Goal: Task Accomplishment & Management: Manage account settings

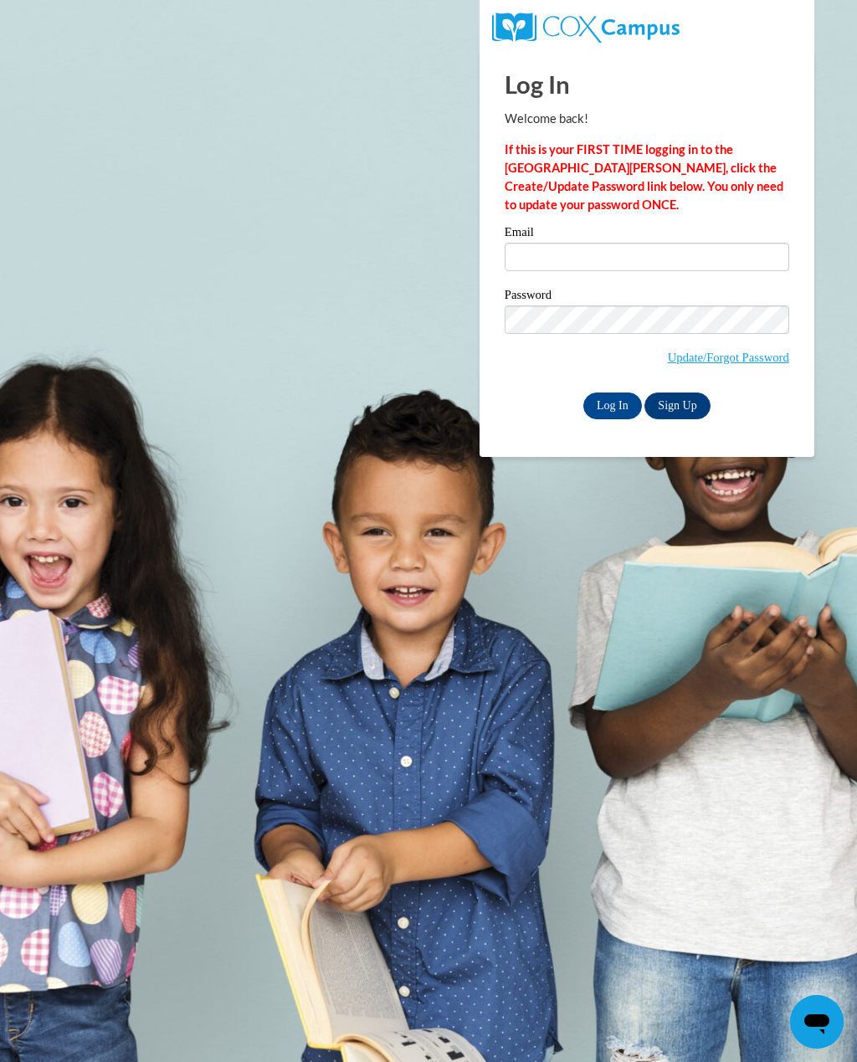
click at [9, 567] on body "Log In Welcome back! If this is your FIRST TIME logging in to the NEW Cox Campu…" at bounding box center [428, 531] width 857 height 1062
click at [591, 254] on input "Email" at bounding box center [647, 257] width 285 height 28
type input "hgrante@suzukischool.com"
click at [610, 402] on input "Log In" at bounding box center [612, 406] width 59 height 27
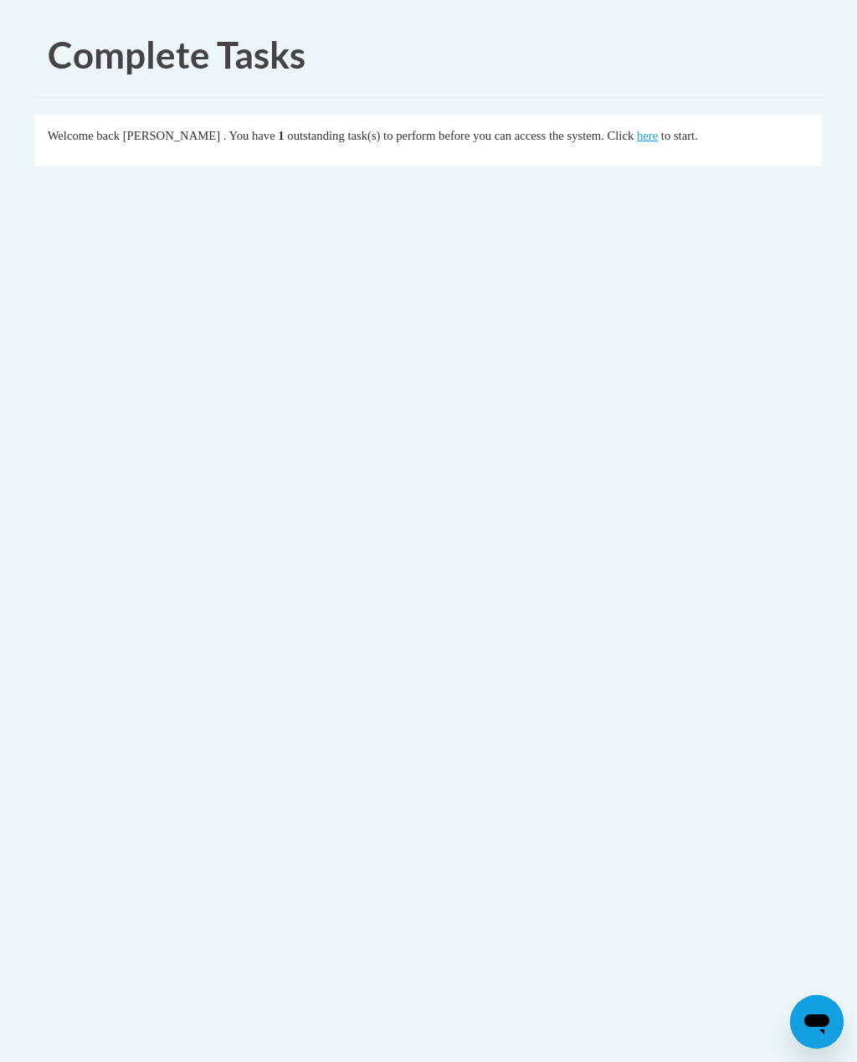
click at [611, 124] on fieldset "Welcome back [PERSON_NAME] . You have 1 outstanding task(s) to perform before y…" at bounding box center [428, 140] width 787 height 51
click at [637, 136] on link "here" at bounding box center [647, 135] width 21 height 13
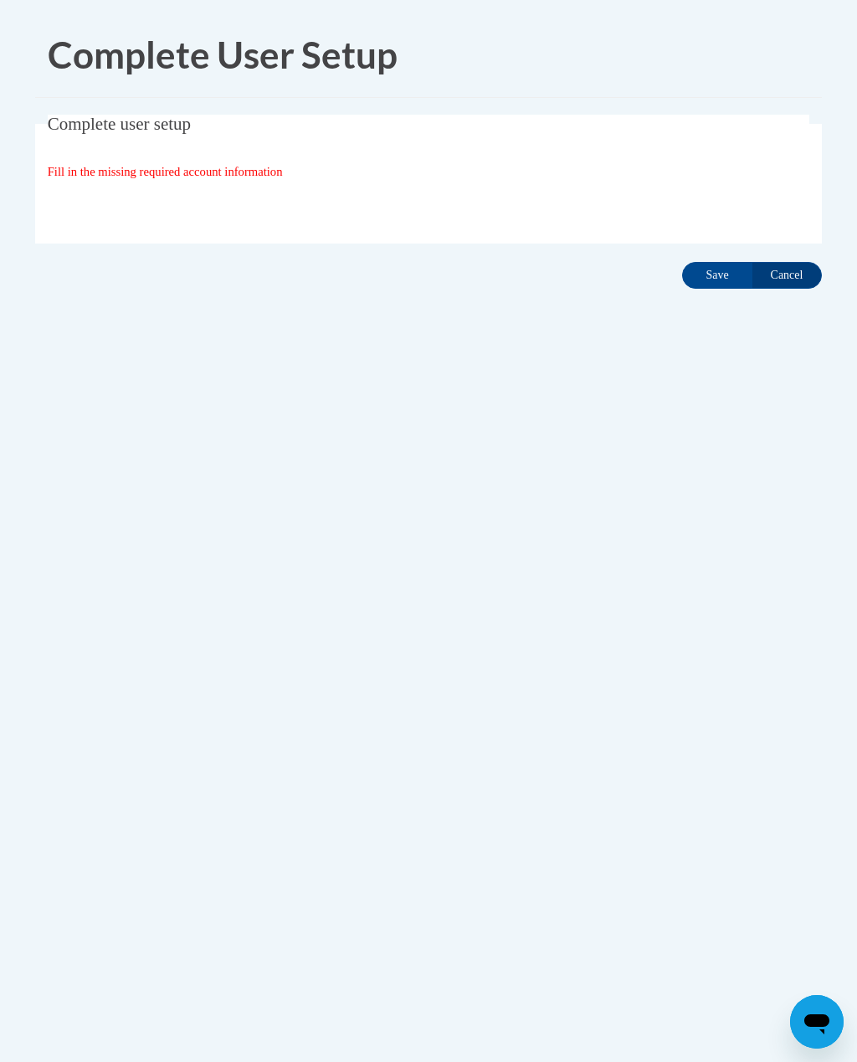
click at [207, 167] on span "Fill in the missing required account information" at bounding box center [165, 171] width 235 height 13
click at [220, 169] on span "Fill in the missing required account information" at bounding box center [165, 171] width 235 height 13
click at [799, 1005] on div "Open messaging window" at bounding box center [817, 1022] width 50 height 50
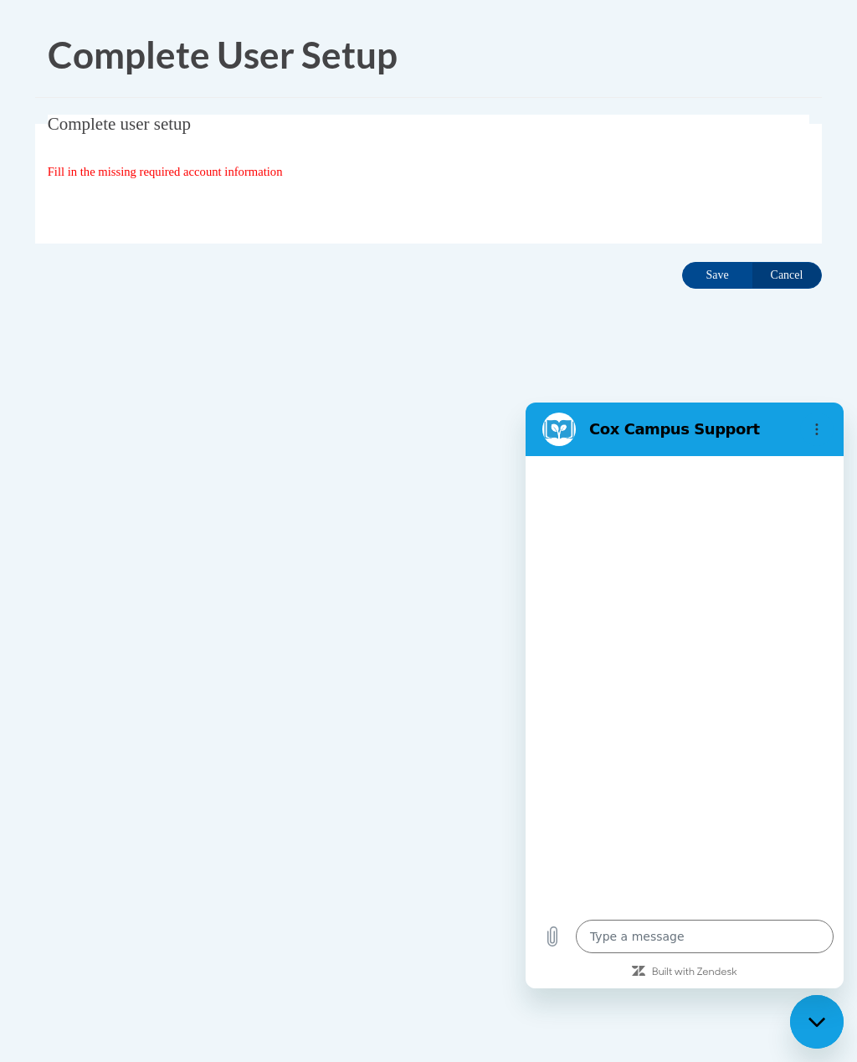
click at [797, 269] on input "Cancel" at bounding box center [787, 275] width 70 height 27
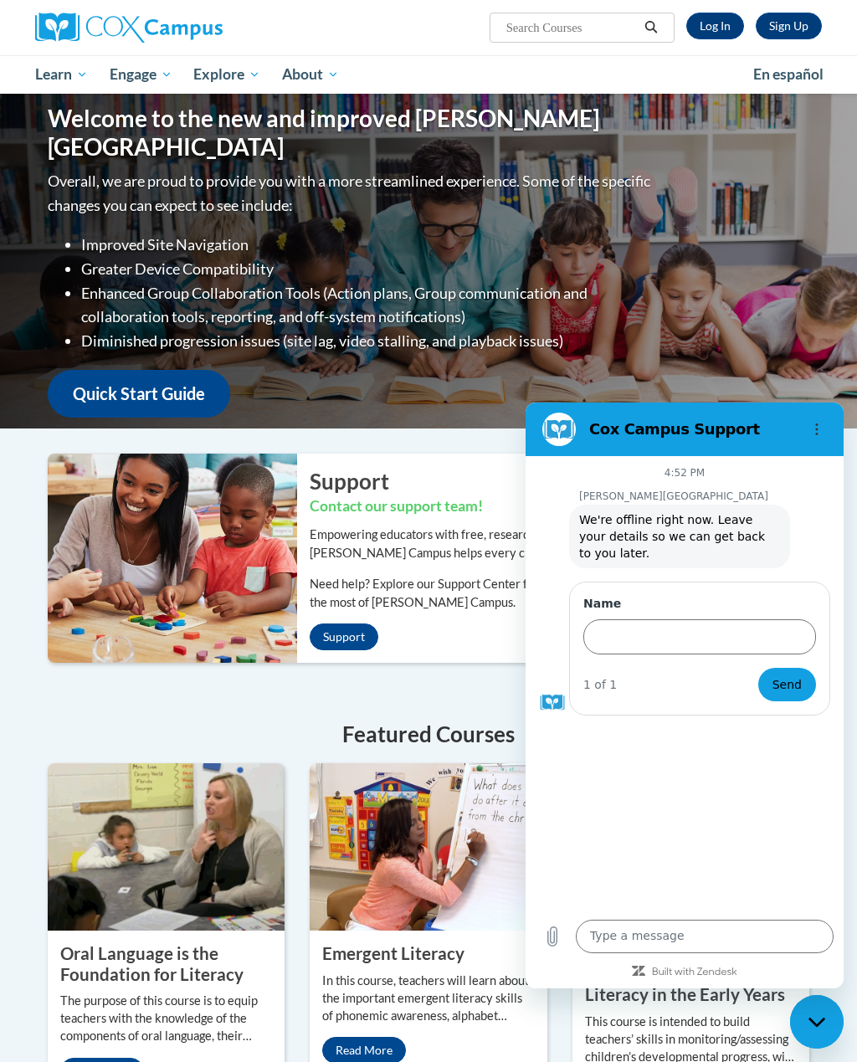
click at [0, 0] on link "All Courses" at bounding box center [0, 0] width 0 height 0
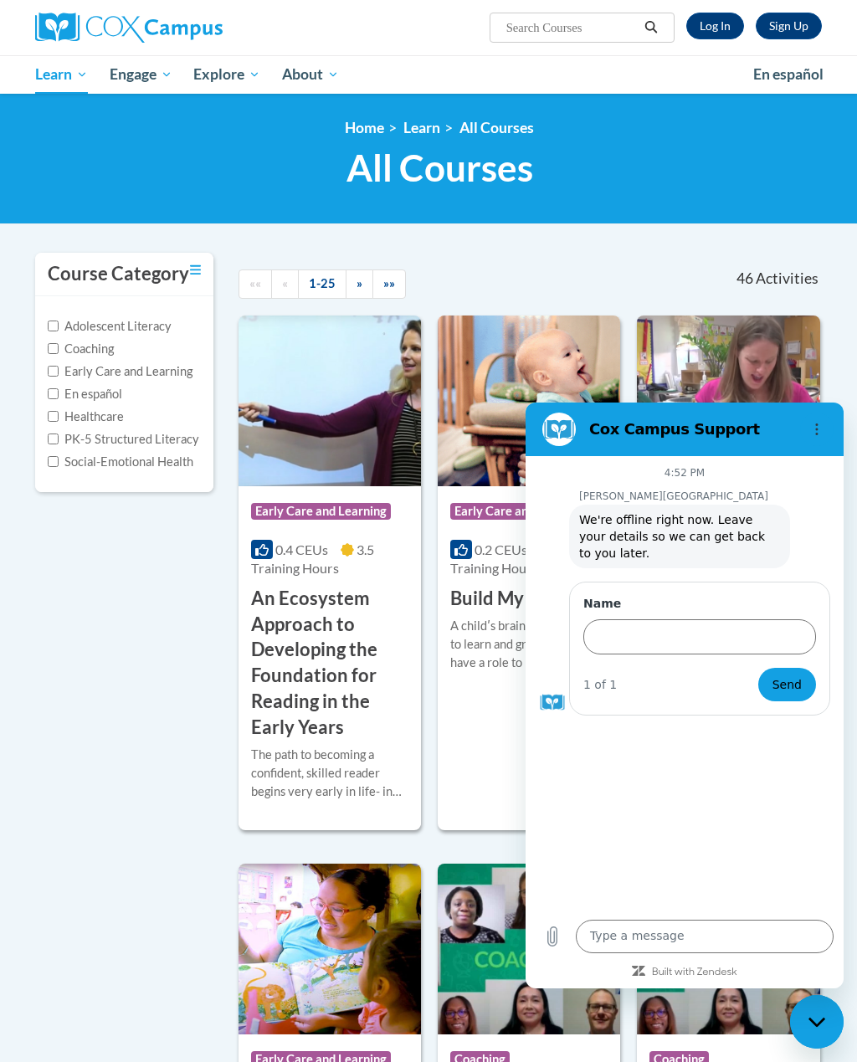
click at [801, 427] on button "Options menu" at bounding box center [816, 429] width 33 height 33
click at [619, 331] on img at bounding box center [529, 401] width 182 height 171
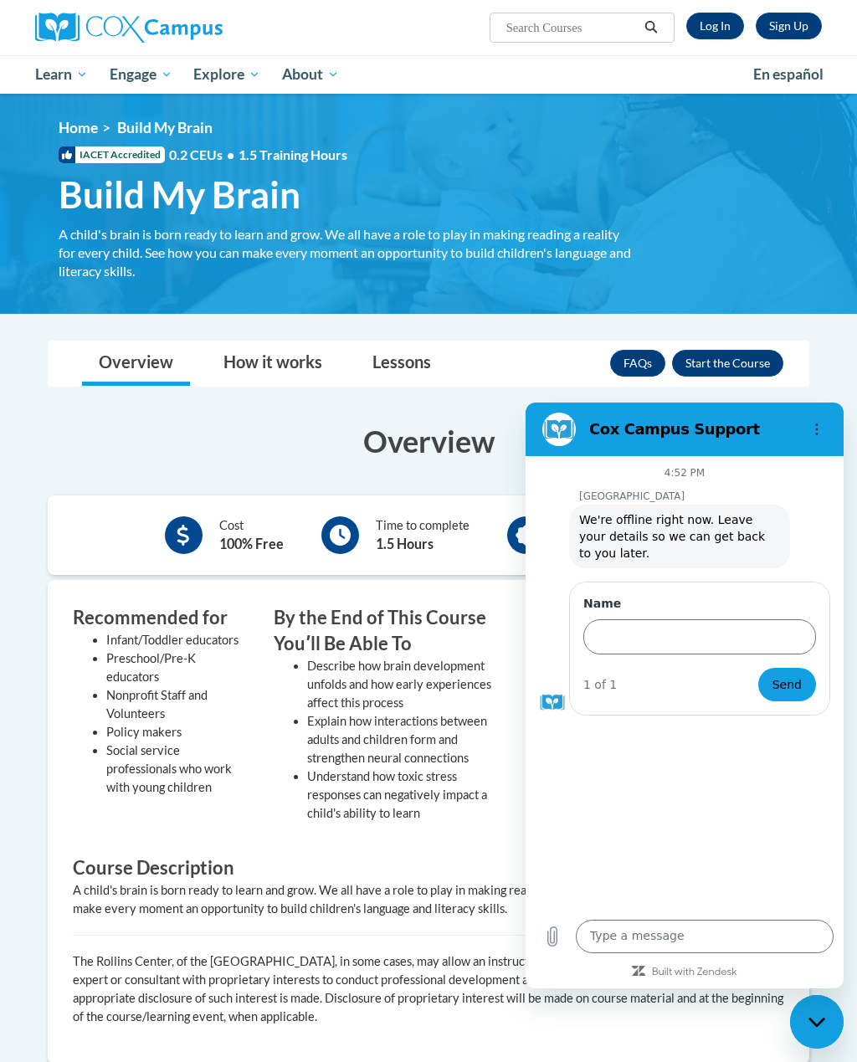
click at [822, 1014] on div "Close messaging window" at bounding box center [817, 1022] width 50 height 50
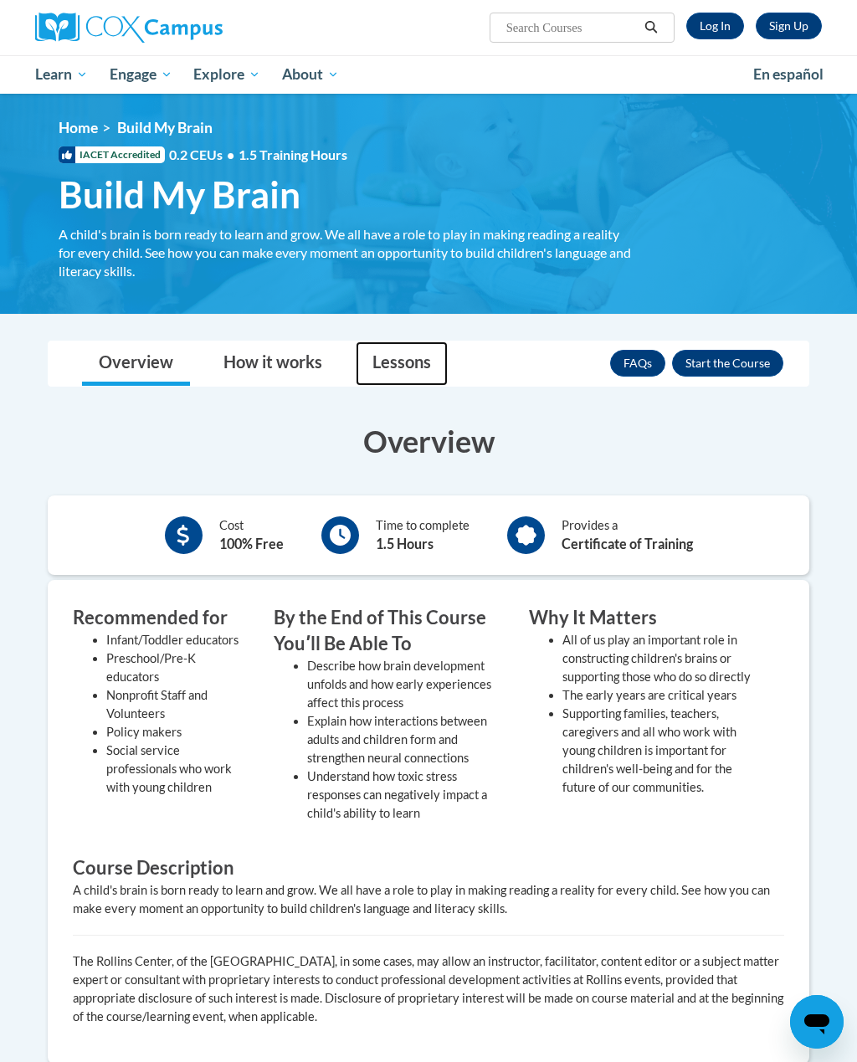
click at [412, 362] on link "Lessons" at bounding box center [402, 364] width 92 height 44
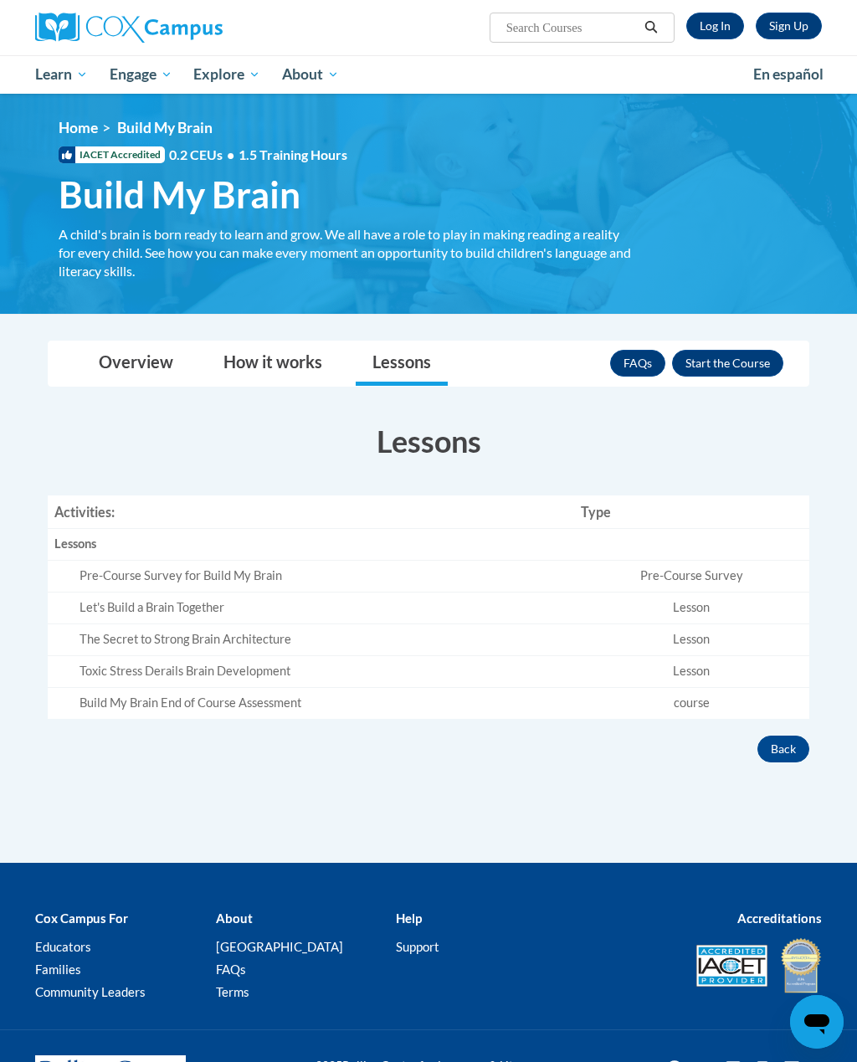
click at [739, 361] on button "Enroll" at bounding box center [727, 363] width 111 height 27
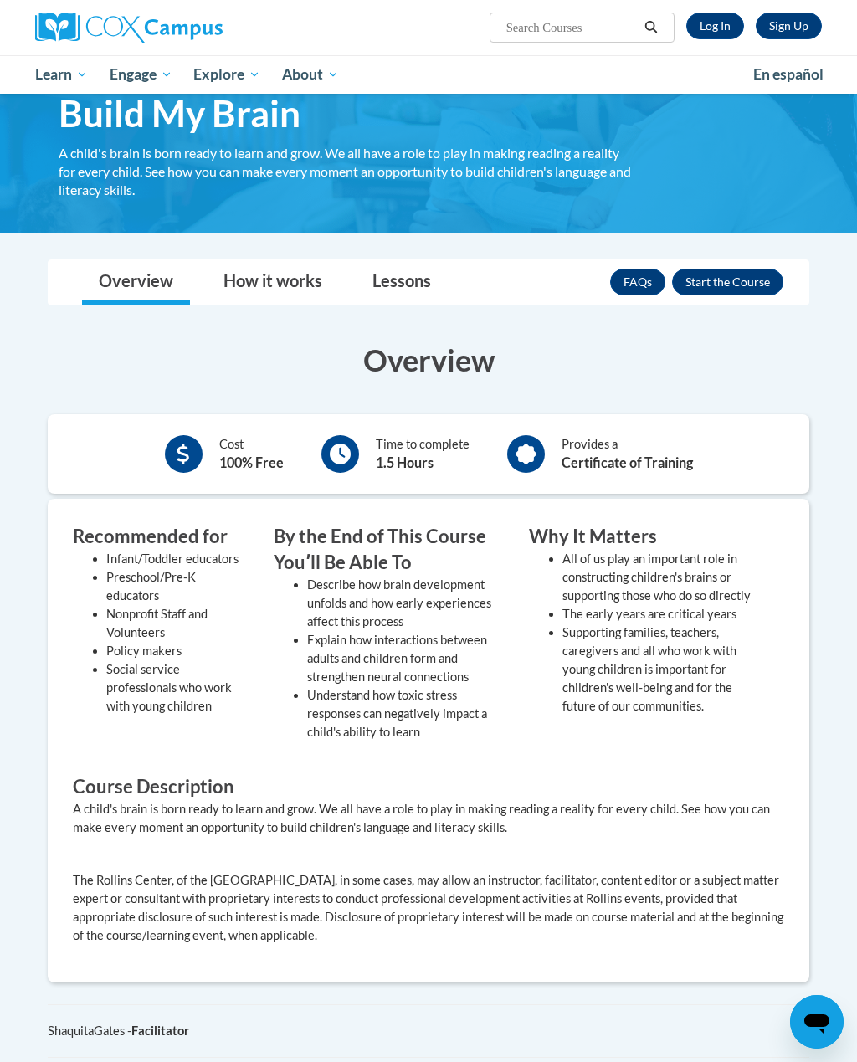
click at [722, 25] on link "Log In" at bounding box center [715, 26] width 58 height 27
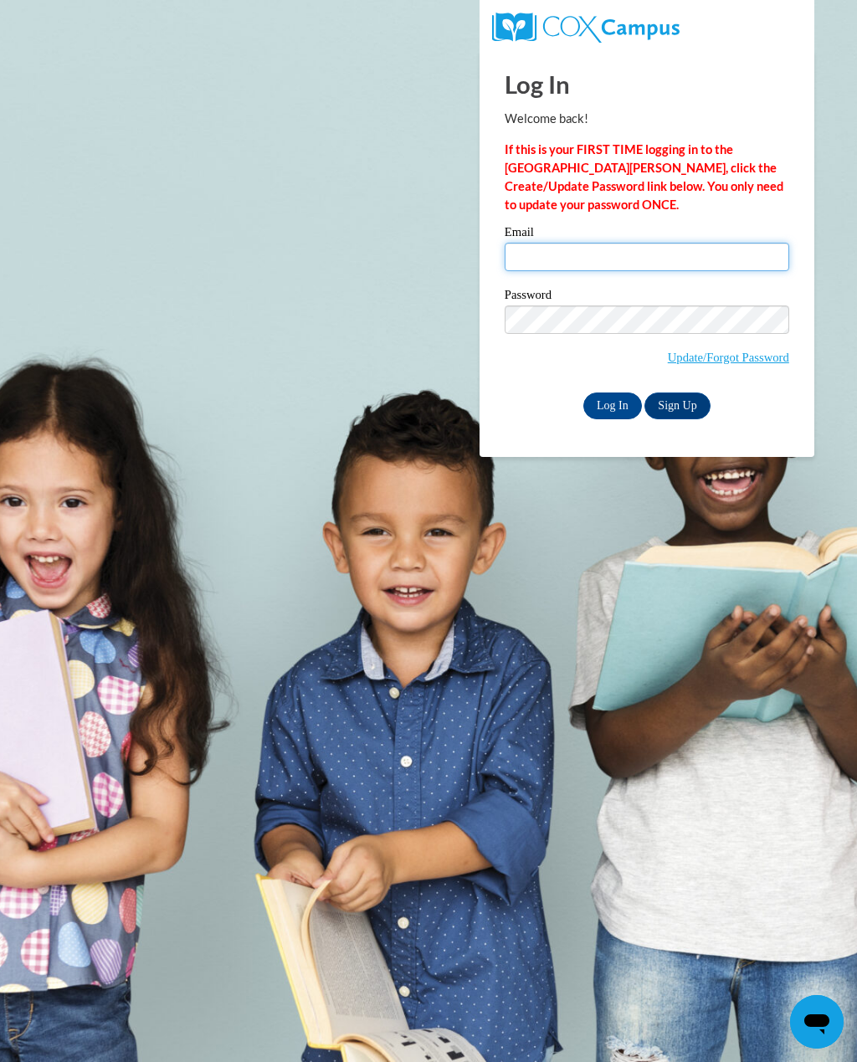
click at [565, 256] on input "Email" at bounding box center [647, 257] width 285 height 28
type input "hgrante@suzukischool.com"
click at [621, 398] on input "Log In" at bounding box center [612, 406] width 59 height 27
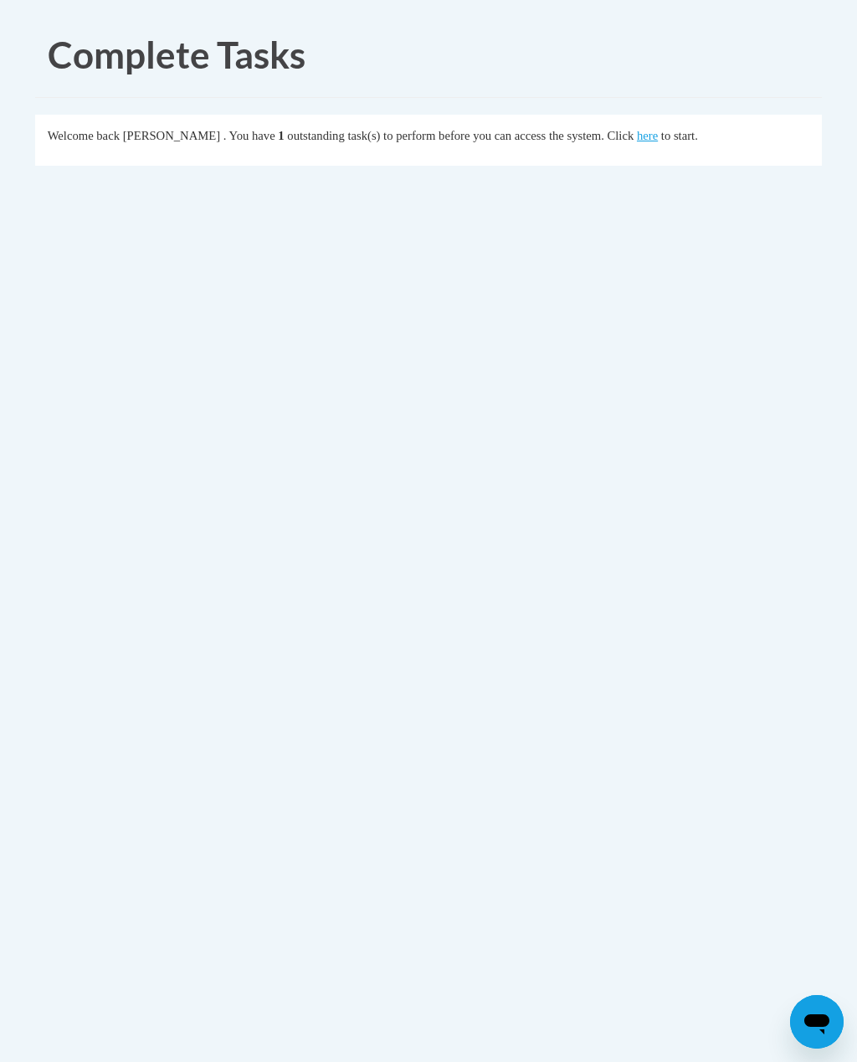
click at [637, 141] on link "here" at bounding box center [647, 135] width 21 height 13
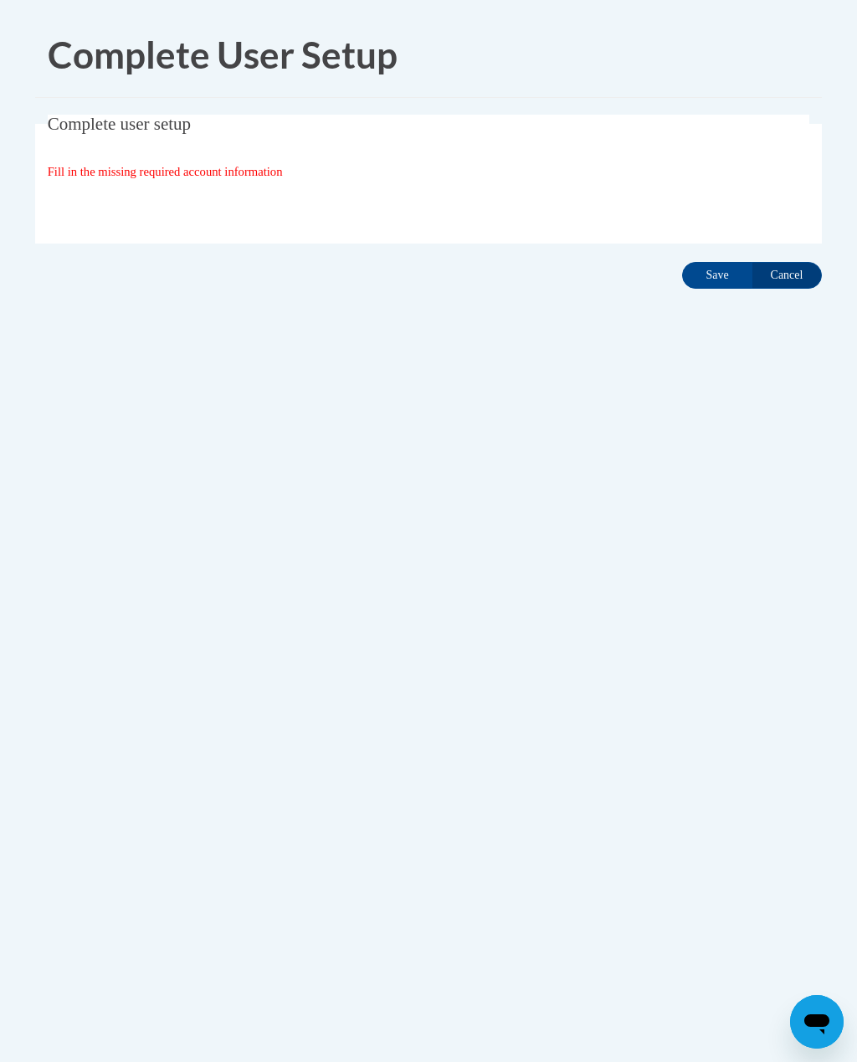
click at [743, 270] on input "Save" at bounding box center [717, 275] width 70 height 27
click at [724, 274] on input "Save" at bounding box center [717, 275] width 70 height 27
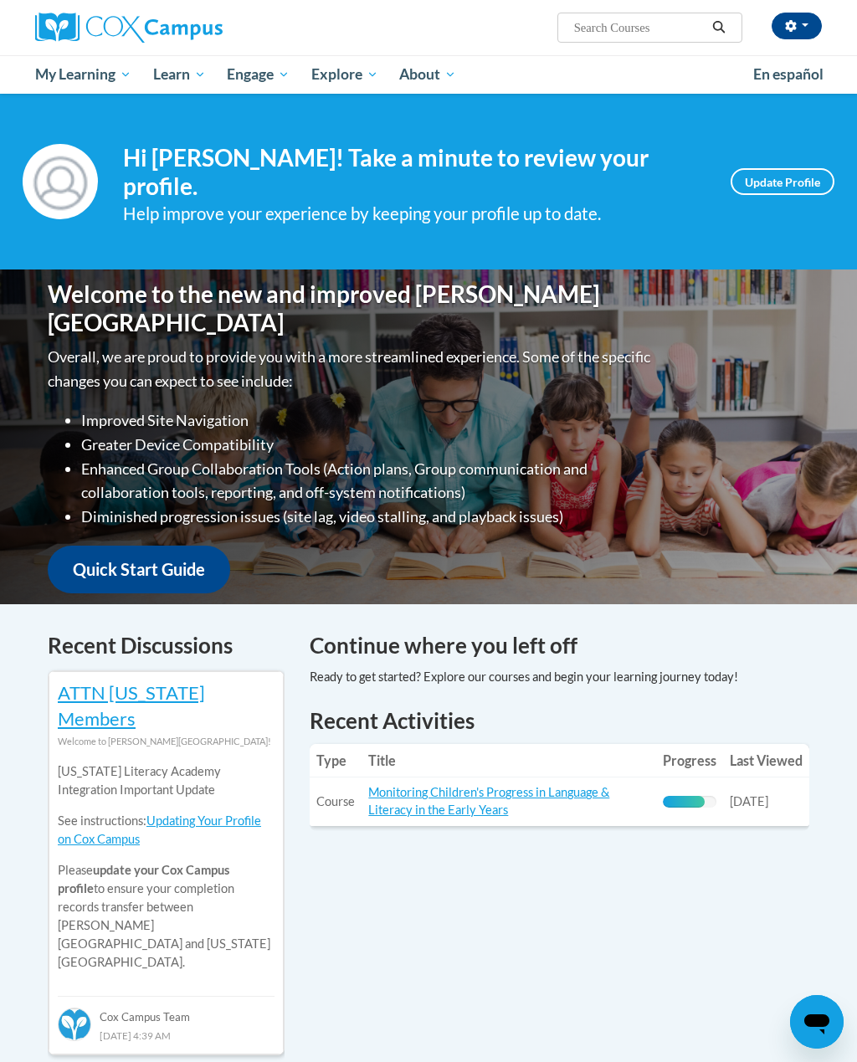
click at [502, 785] on link "Monitoring Children's Progress in Language & Literacy in the Early Years" at bounding box center [488, 801] width 241 height 32
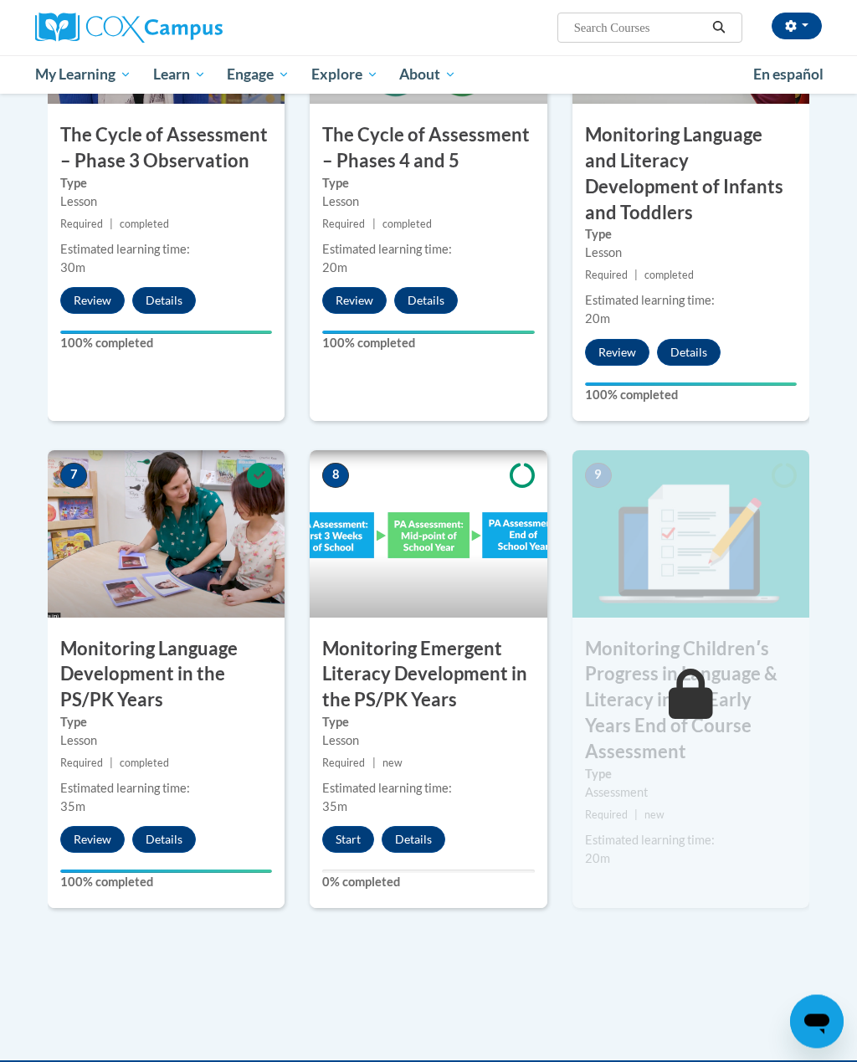
scroll to position [1076, 0]
click at [339, 826] on button "Start" at bounding box center [348, 839] width 52 height 27
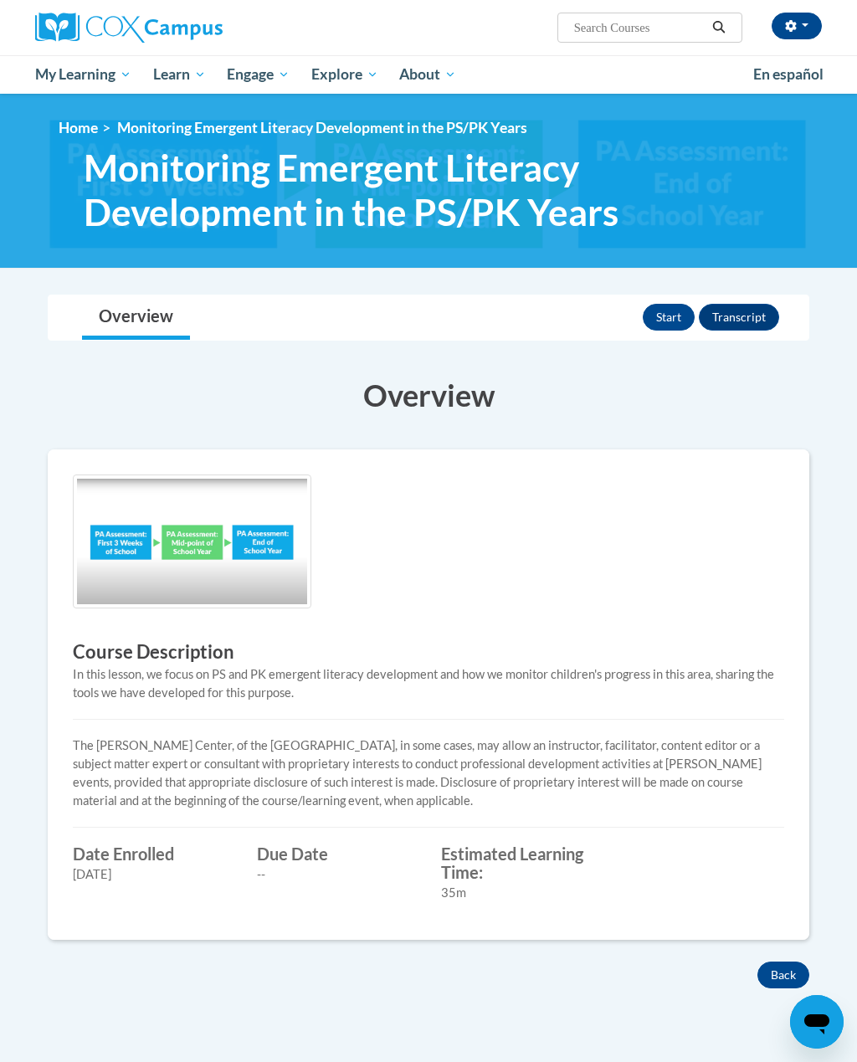
click at [667, 319] on button "Start" at bounding box center [669, 317] width 52 height 27
